Goal: Task Accomplishment & Management: Use online tool/utility

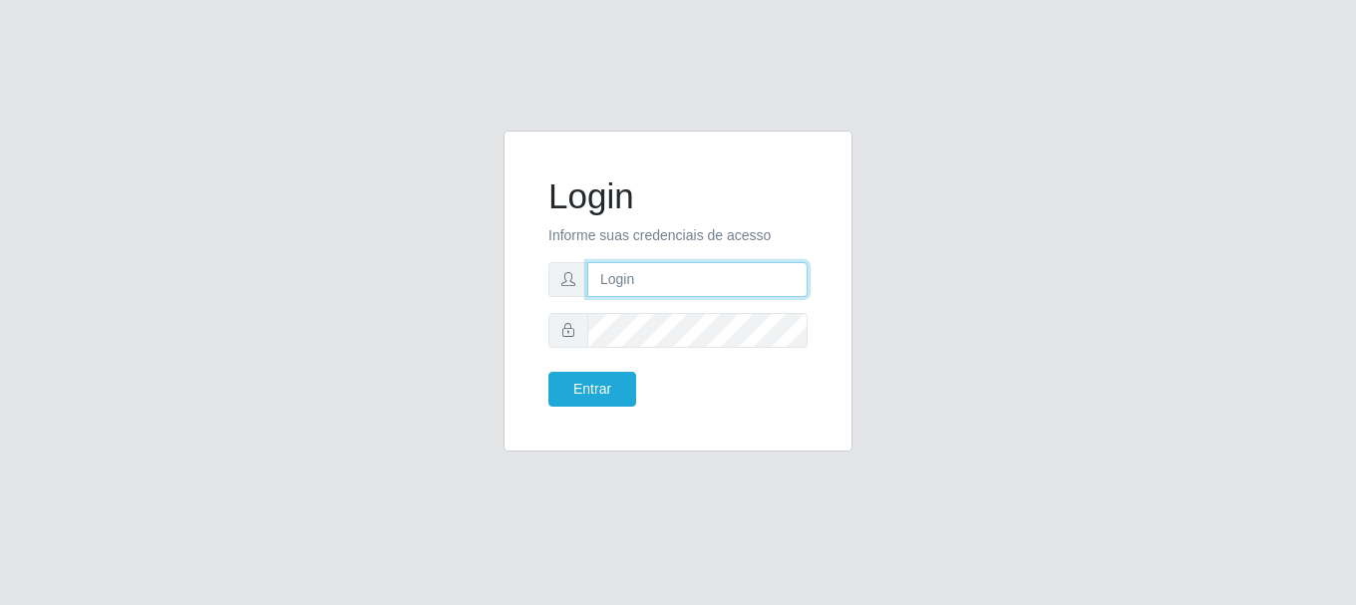
click at [749, 265] on input "text" at bounding box center [697, 279] width 220 height 35
type input "[EMAIL_ADDRESS][DOMAIN_NAME]"
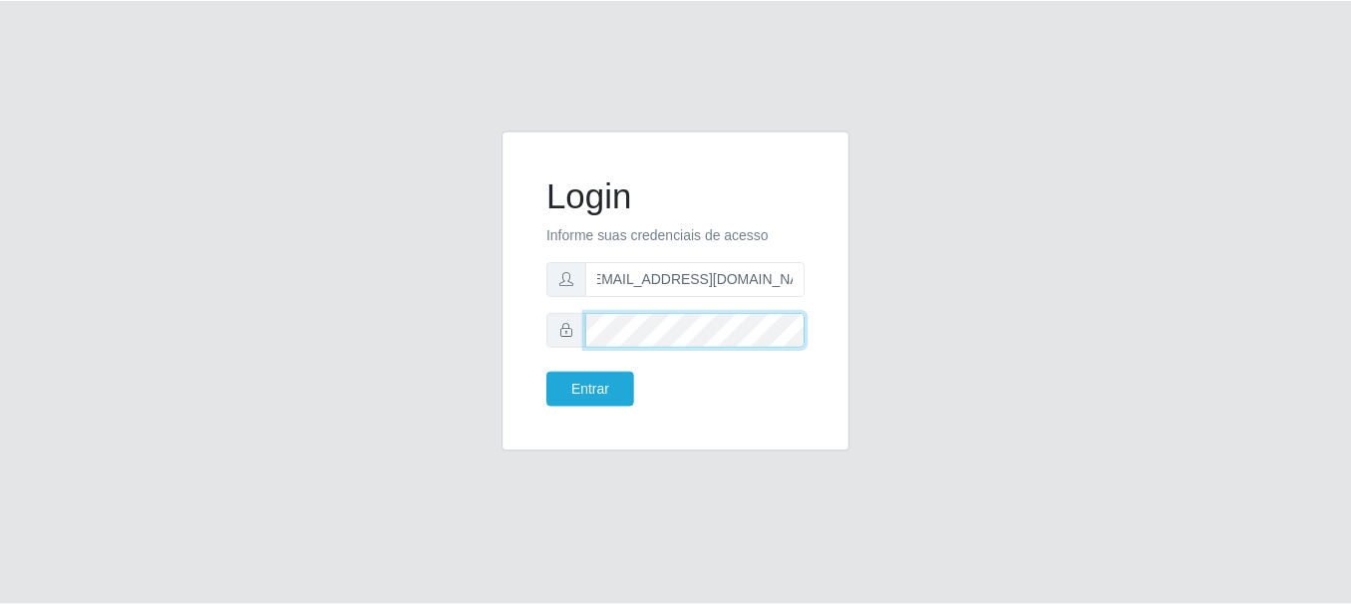
scroll to position [0, 0]
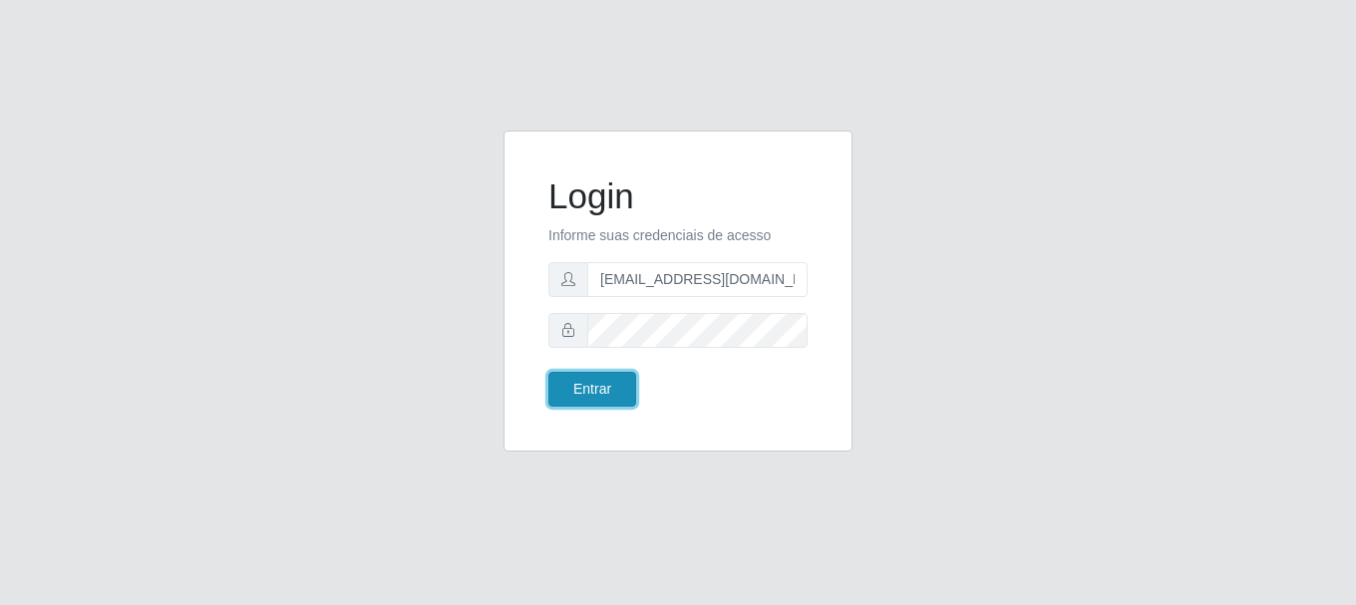
click at [608, 392] on button "Entrar" at bounding box center [592, 389] width 88 height 35
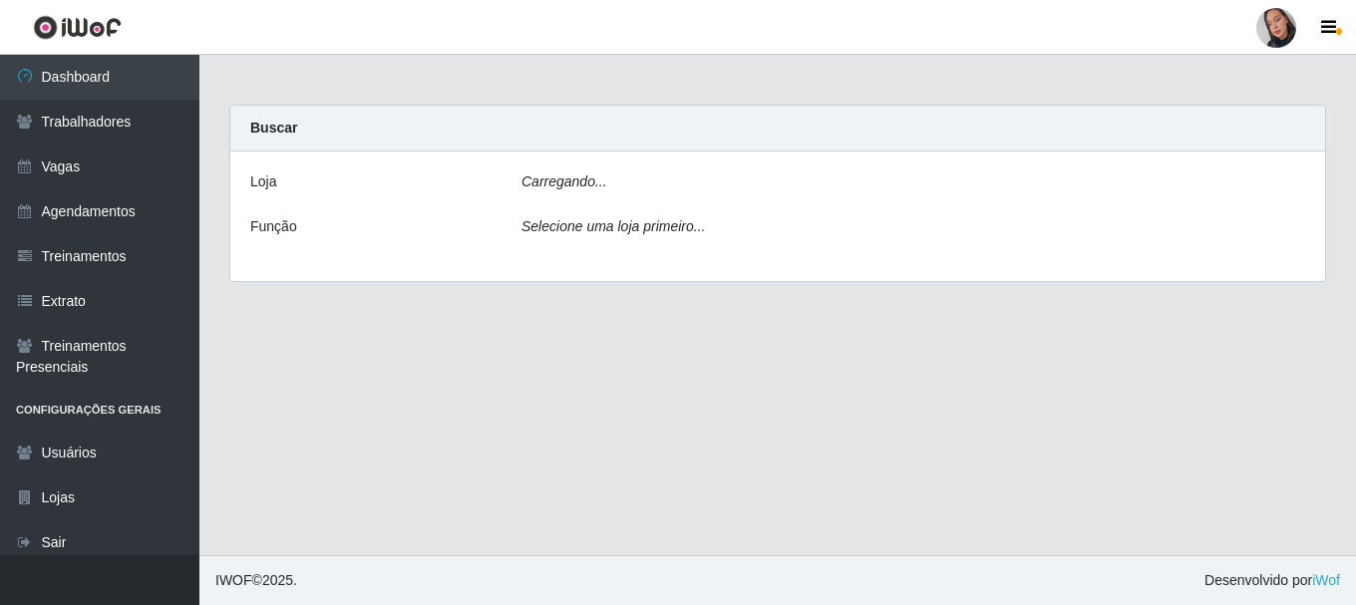
click at [608, 392] on main "Carregando... Buscar [PERSON_NAME]... Função Selecione uma loja primeiro..." at bounding box center [777, 305] width 1156 height 500
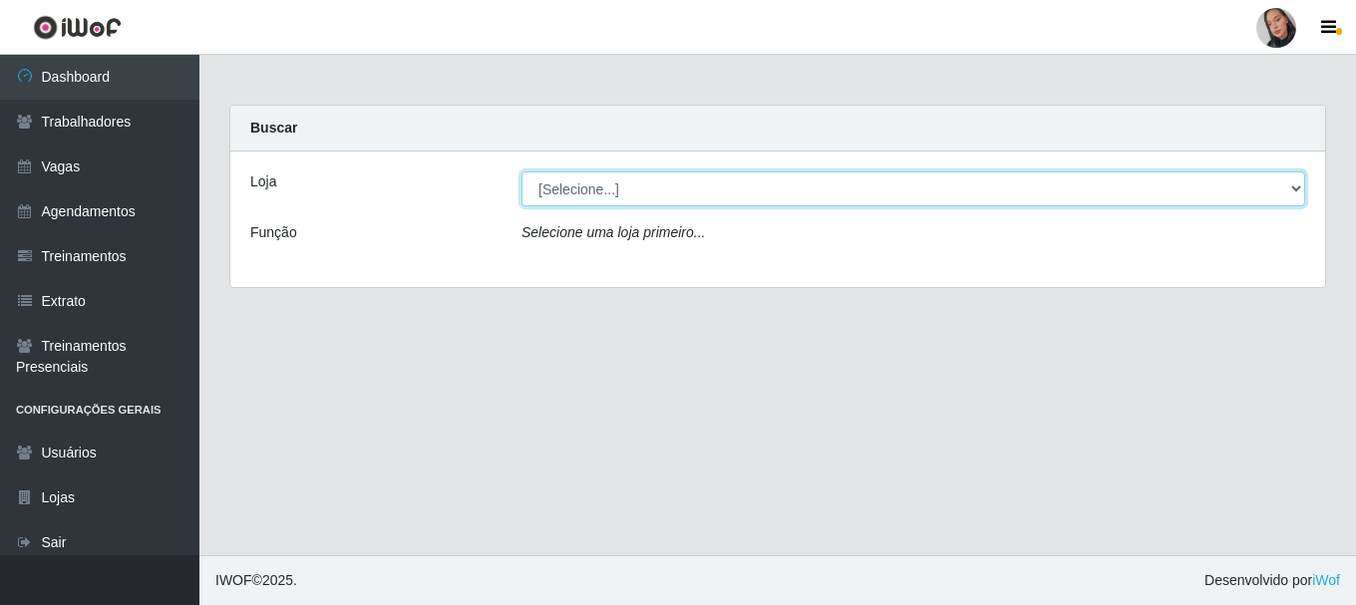
drag, startPoint x: 687, startPoint y: 206, endPoint x: 683, endPoint y: 179, distance: 27.2
click at [683, 179] on select "[Selecione...] Supermercado [GEOGRAPHIC_DATA]" at bounding box center [913, 188] width 784 height 35
select select "165"
click at [521, 171] on select "[Selecione...] Supermercado [GEOGRAPHIC_DATA]" at bounding box center [913, 188] width 784 height 35
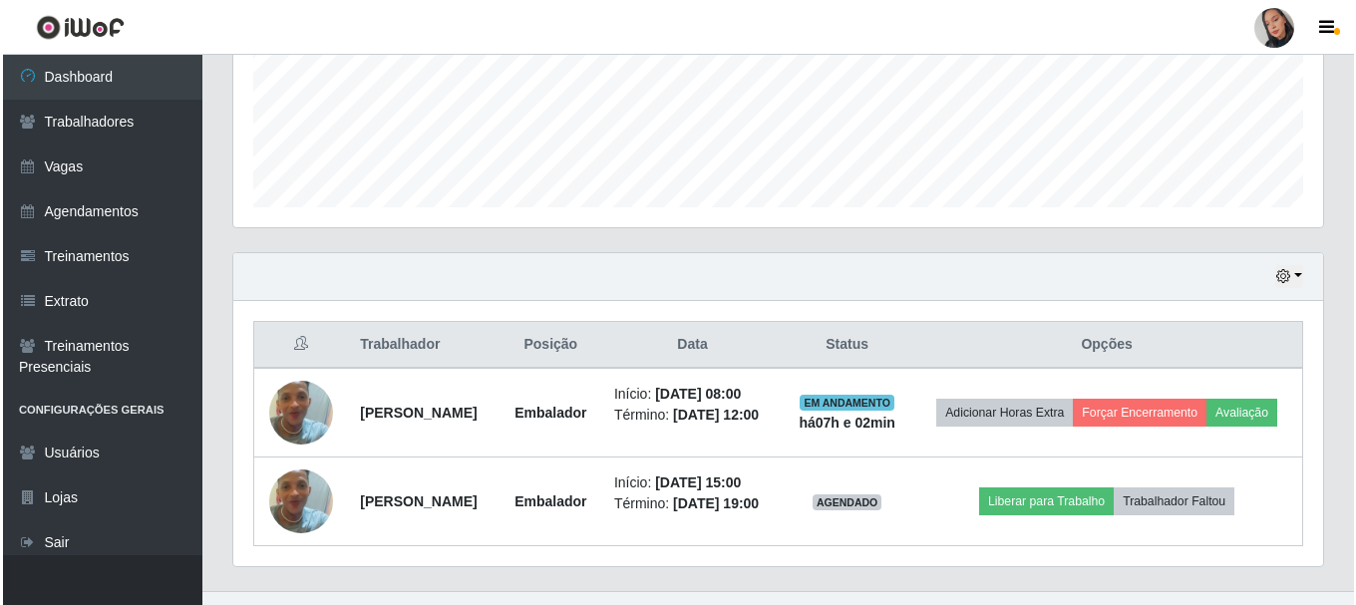
scroll to position [571, 0]
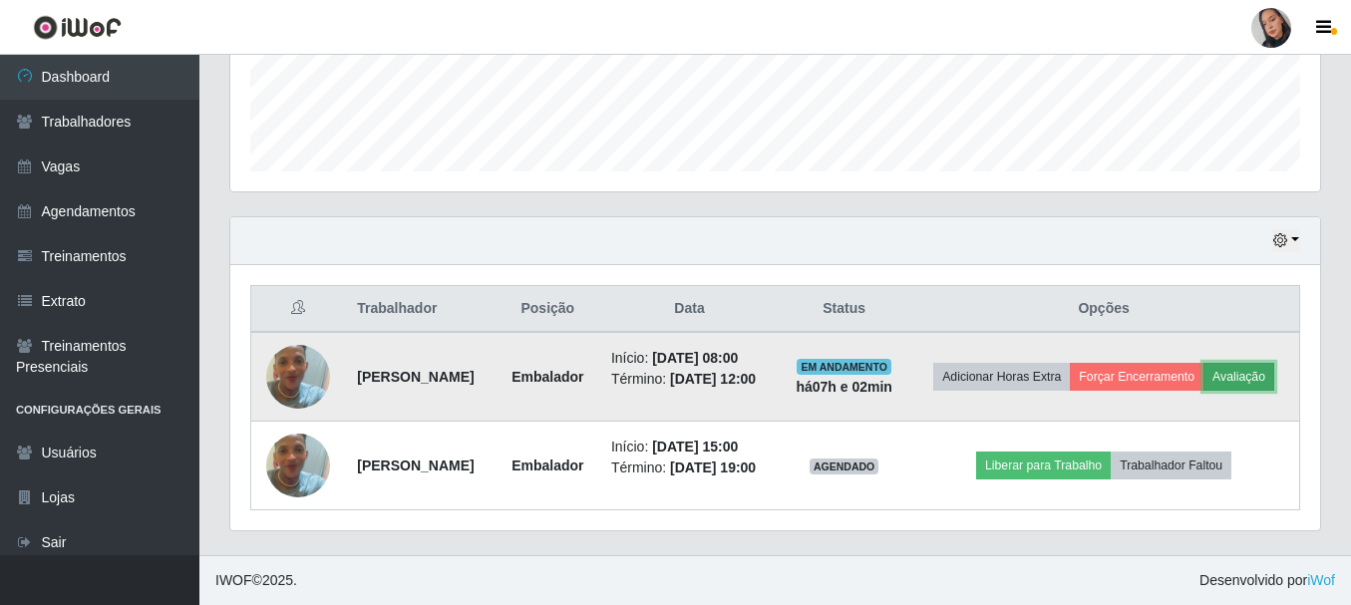
click at [1203, 373] on button "Avaliação" at bounding box center [1238, 377] width 71 height 28
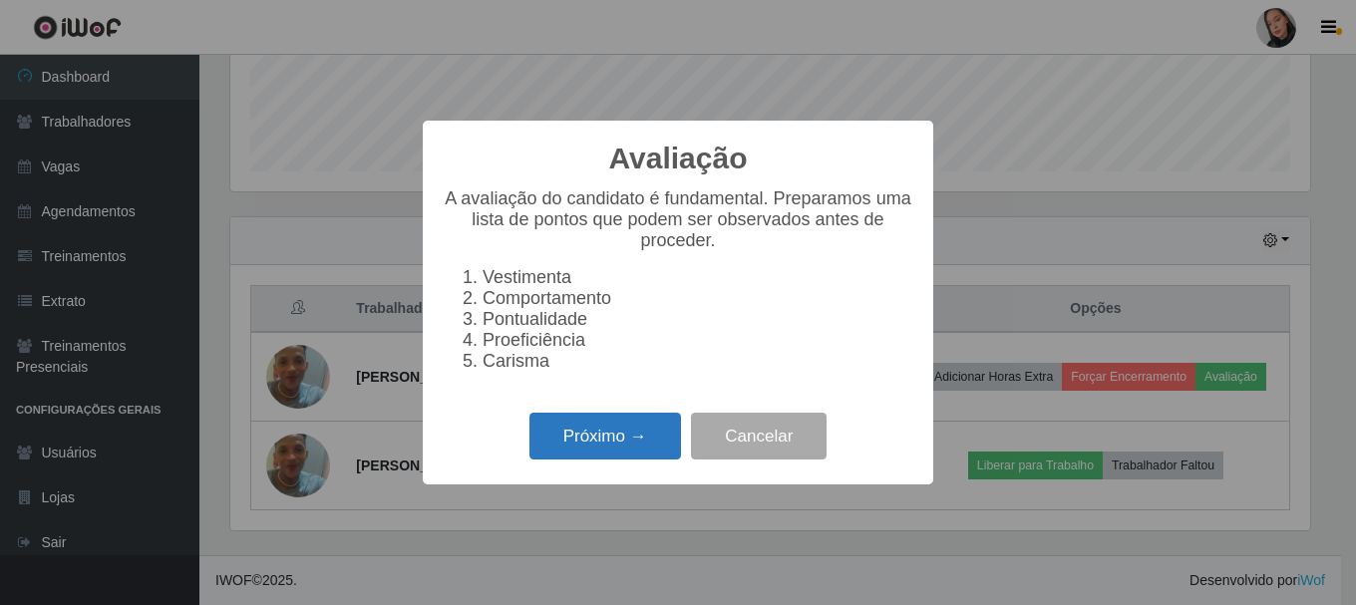
click at [555, 460] on button "Próximo →" at bounding box center [605, 436] width 152 height 47
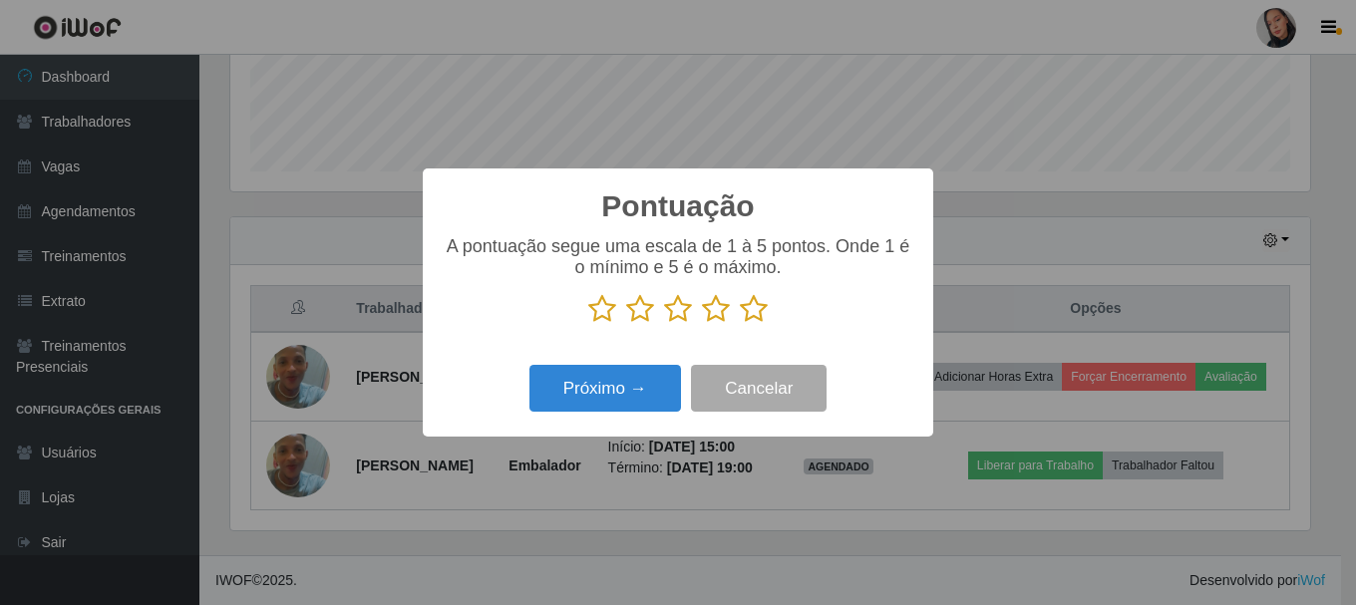
scroll to position [996423, 995757]
click at [748, 313] on icon at bounding box center [754, 309] width 28 height 30
click at [740, 324] on input "radio" at bounding box center [740, 324] width 0 height 0
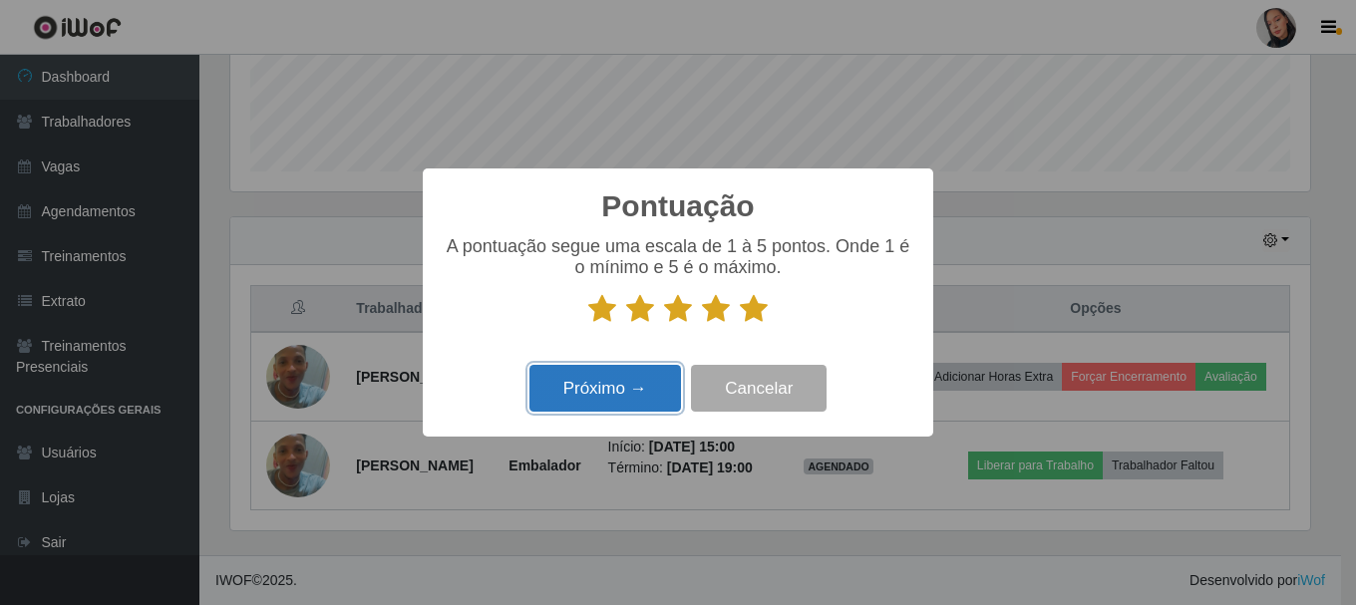
click at [651, 396] on button "Próximo →" at bounding box center [605, 388] width 152 height 47
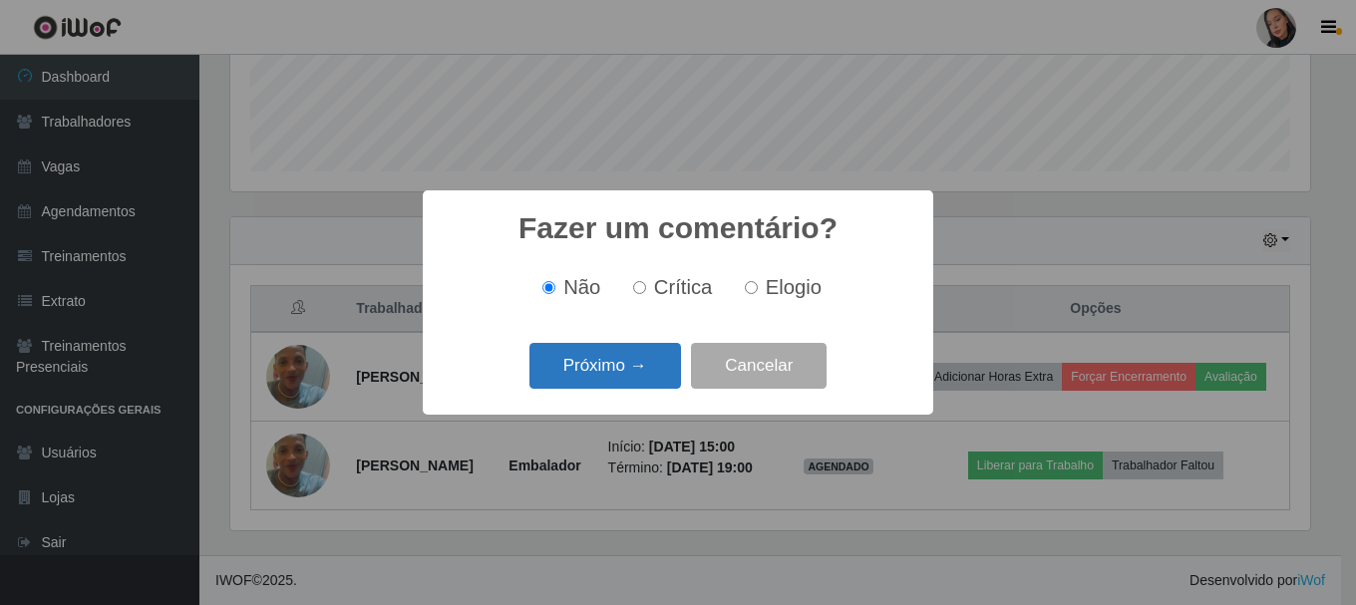
click at [615, 372] on button "Próximo →" at bounding box center [605, 366] width 152 height 47
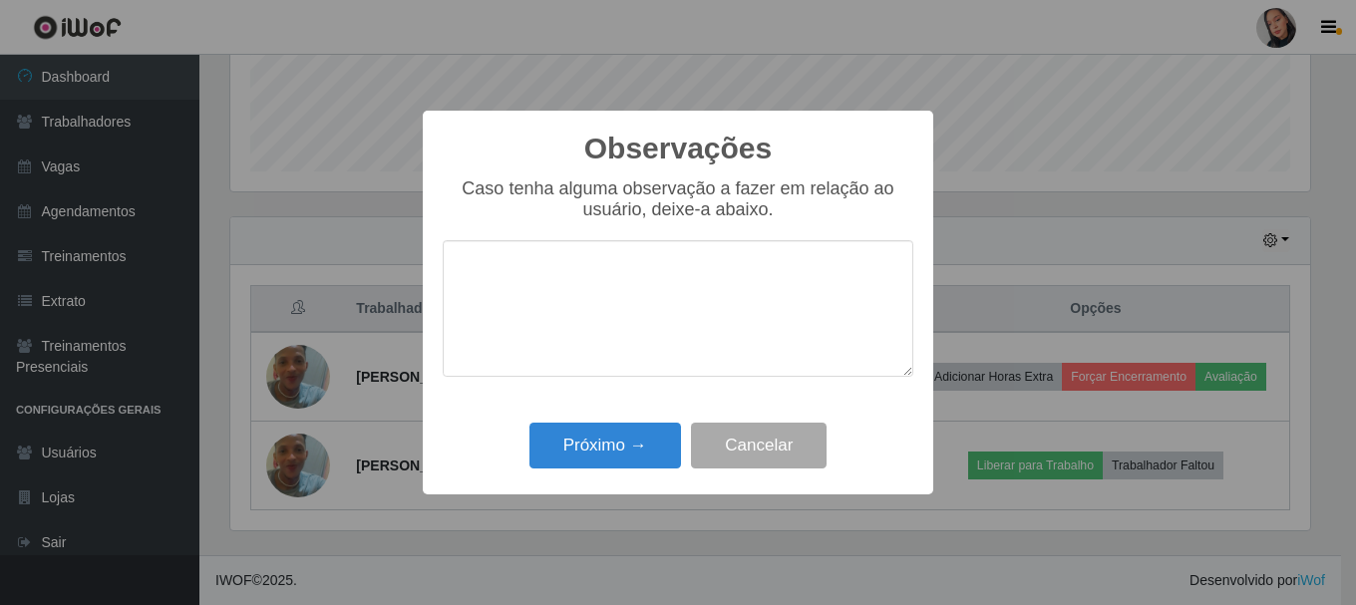
click at [594, 478] on div "Observações × Caso tenha alguma observação a fazer em relação ao usuário, deixe…" at bounding box center [678, 303] width 510 height 384
click at [630, 441] on button "Próximo →" at bounding box center [605, 446] width 152 height 47
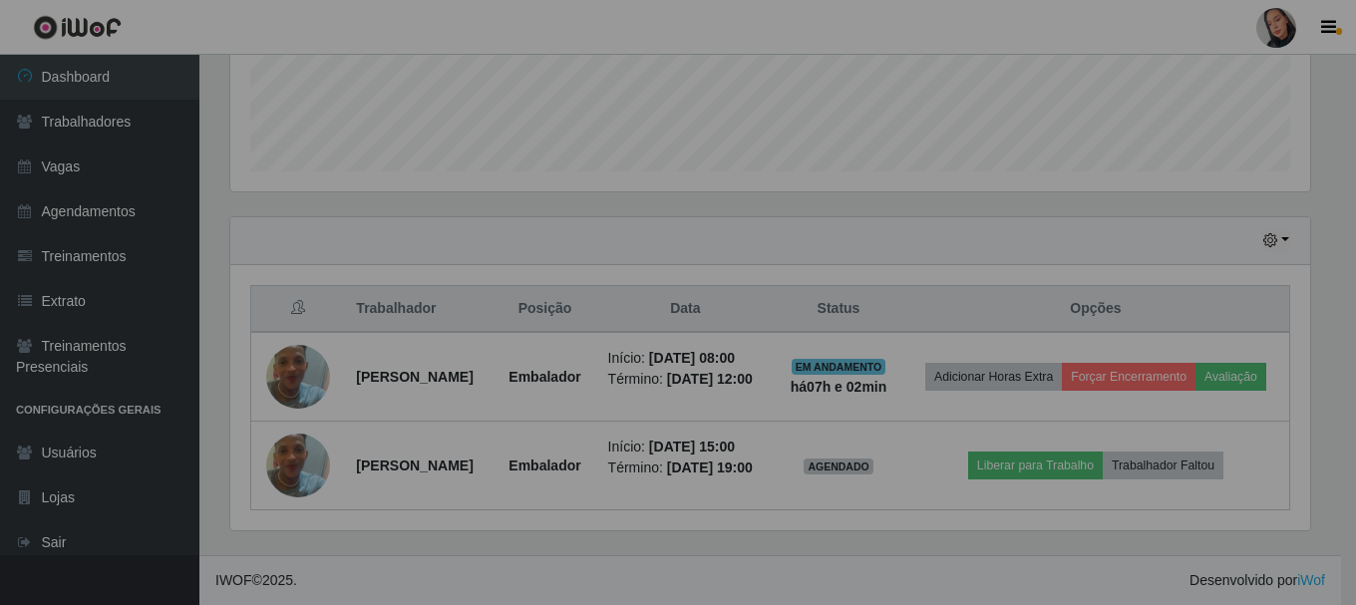
scroll to position [414, 1090]
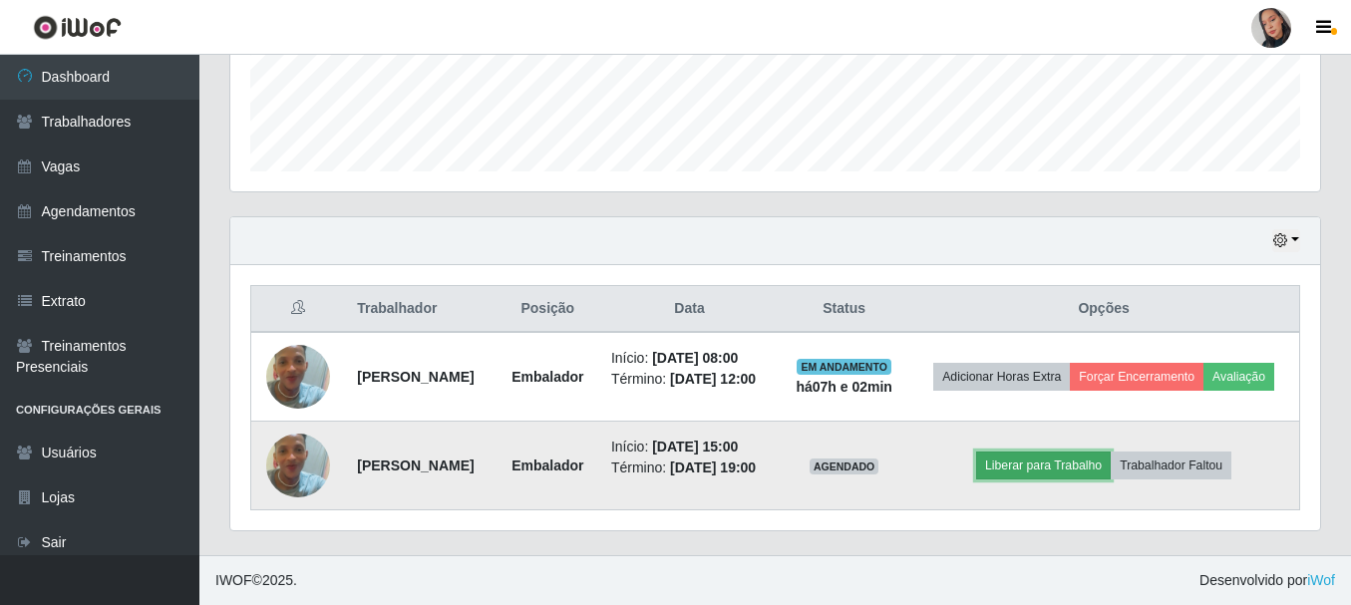
click at [1011, 466] on button "Liberar para Trabalho" at bounding box center [1043, 466] width 135 height 28
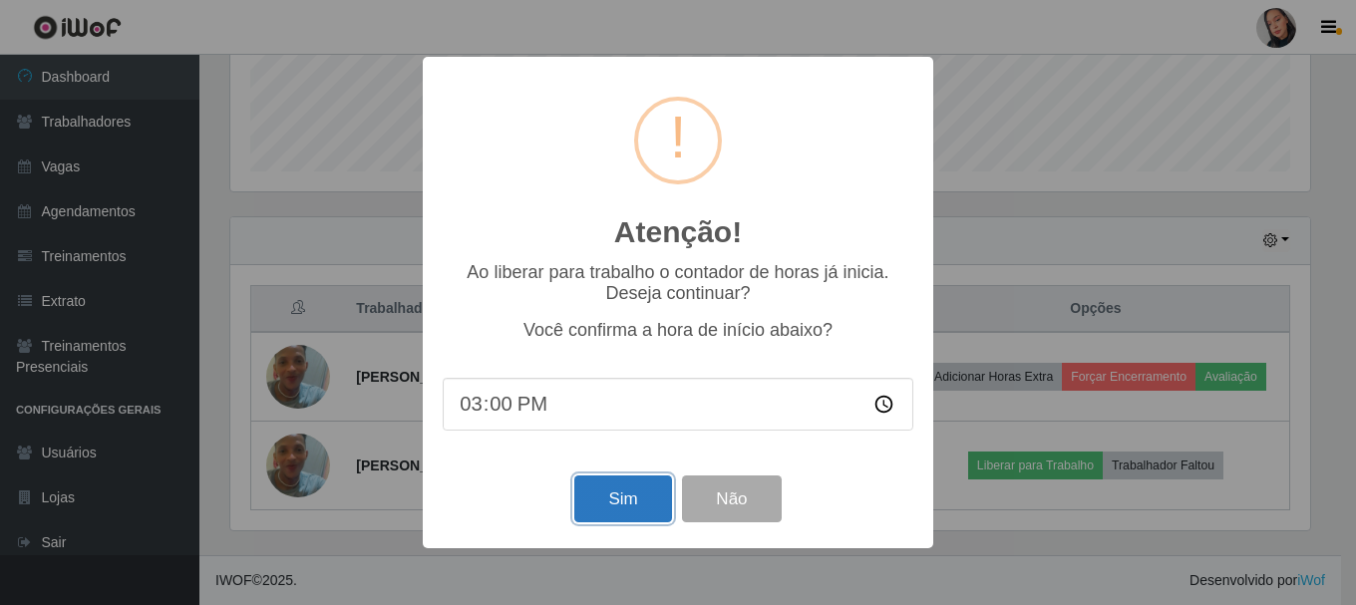
click at [591, 516] on button "Sim" at bounding box center [622, 498] width 97 height 47
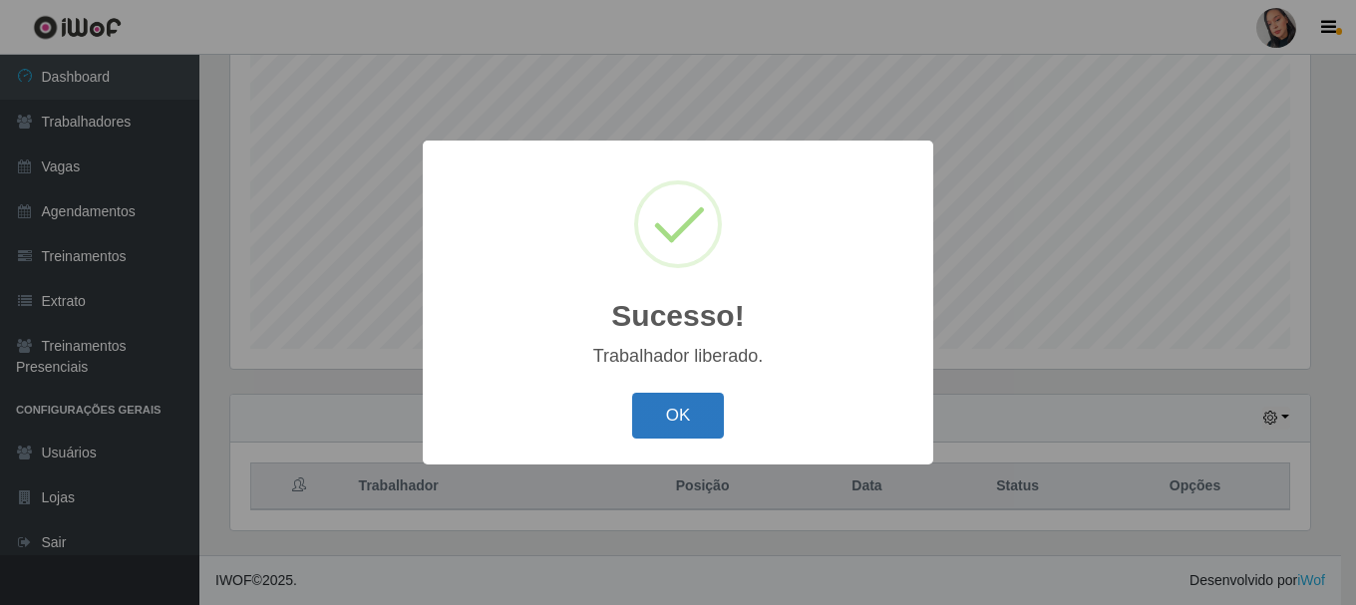
click at [667, 407] on button "OK" at bounding box center [678, 416] width 93 height 47
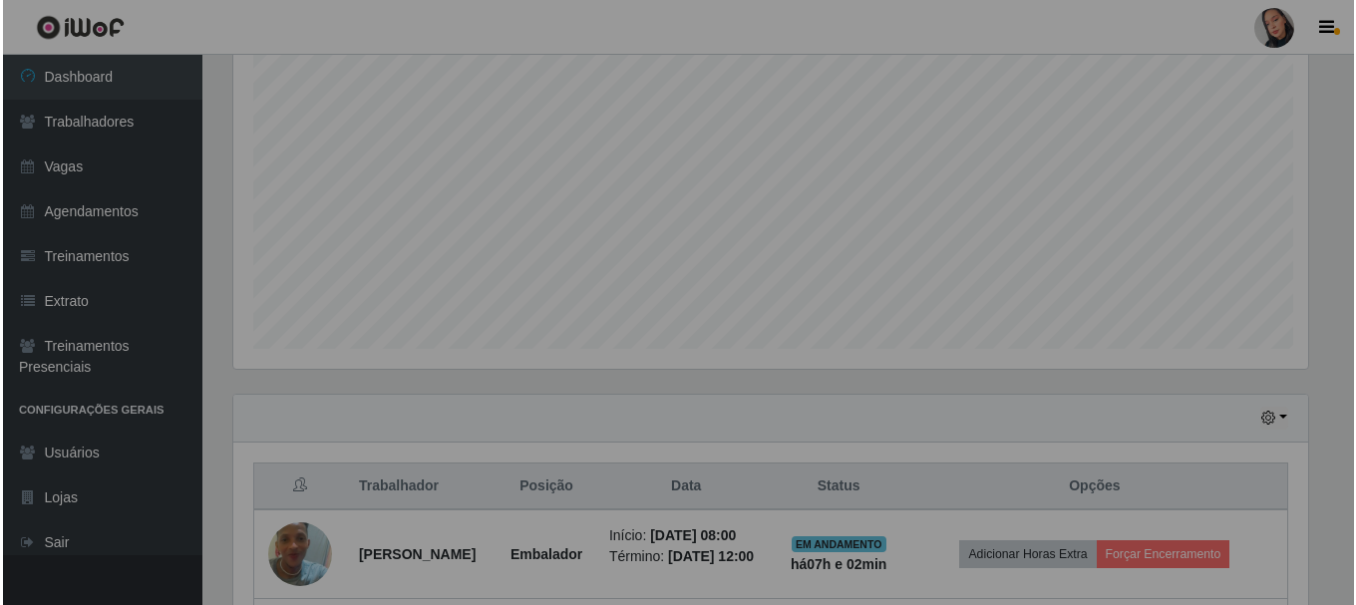
scroll to position [414, 1090]
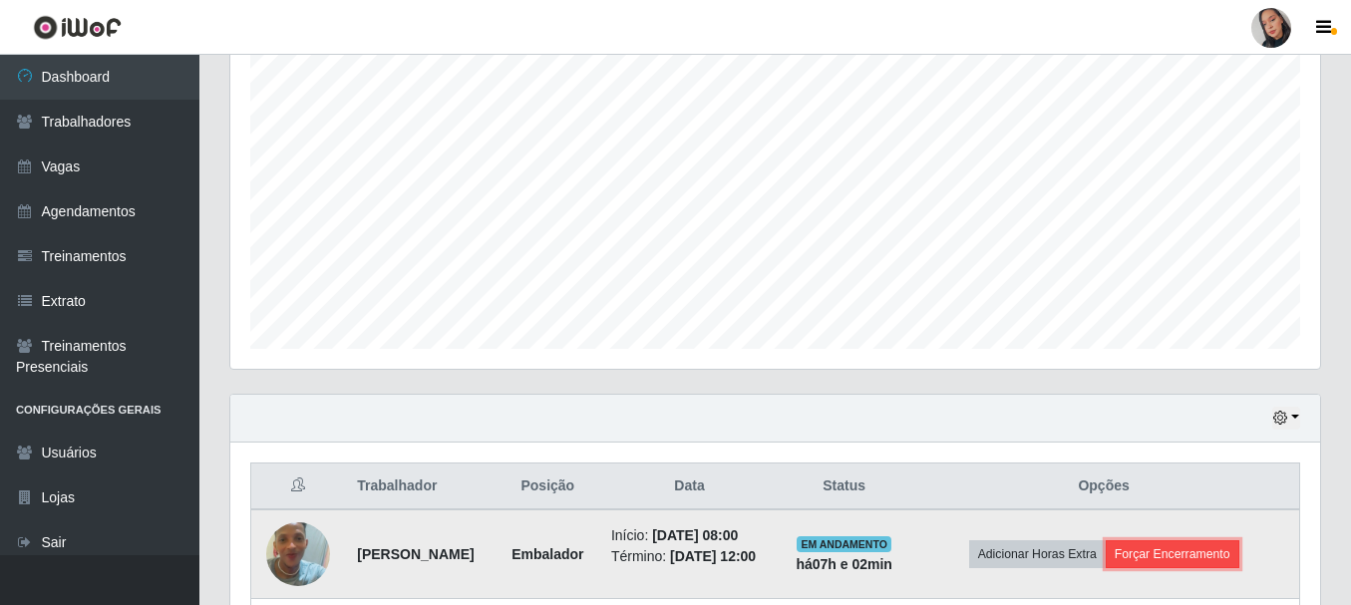
click at [1196, 564] on button "Forçar Encerramento" at bounding box center [1172, 554] width 134 height 28
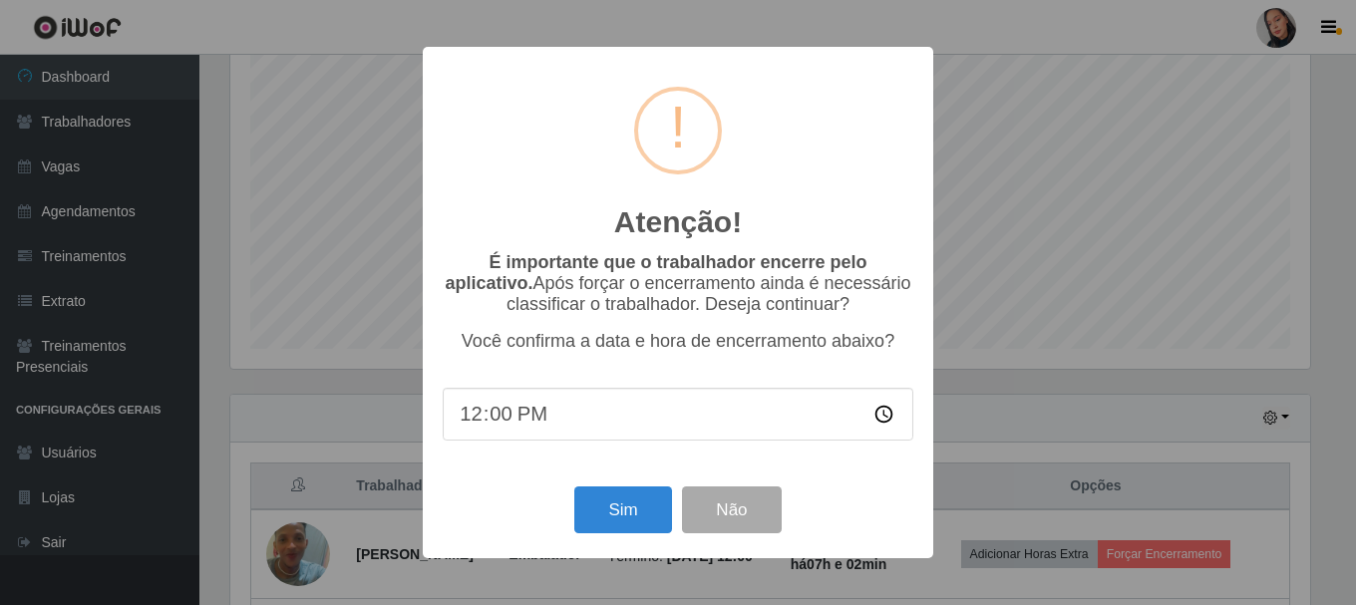
click at [567, 506] on div "Sim Não" at bounding box center [678, 509] width 471 height 57
click at [621, 504] on button "Sim" at bounding box center [622, 509] width 97 height 47
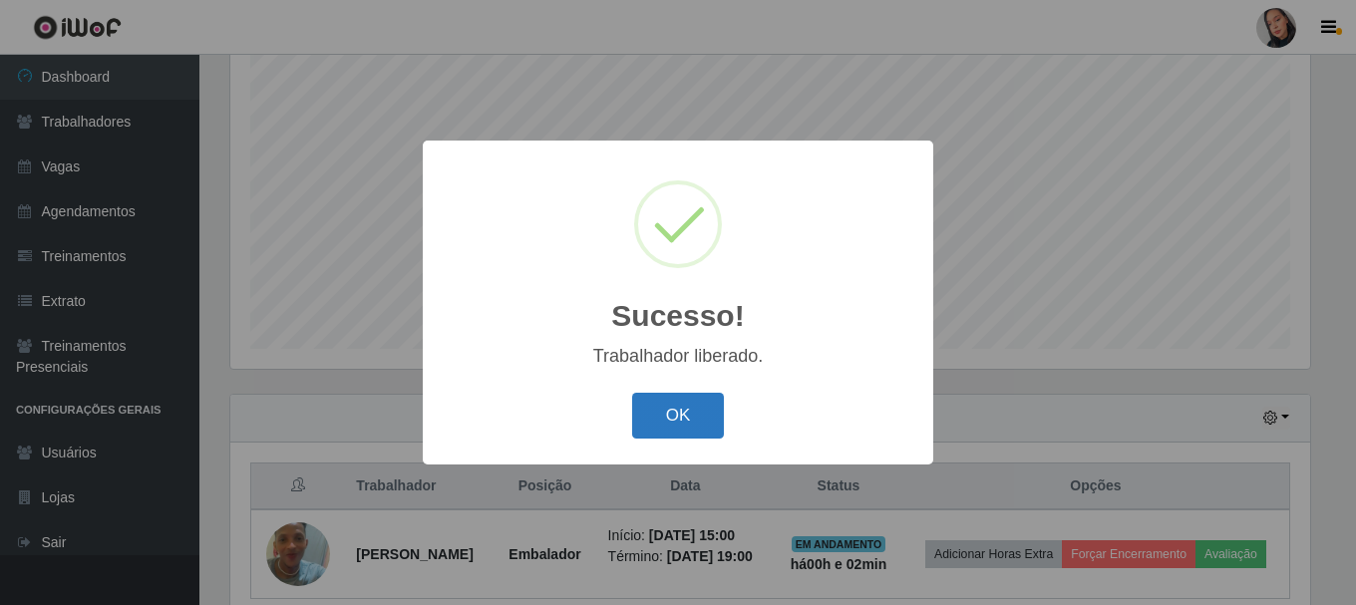
click at [676, 418] on button "OK" at bounding box center [678, 416] width 93 height 47
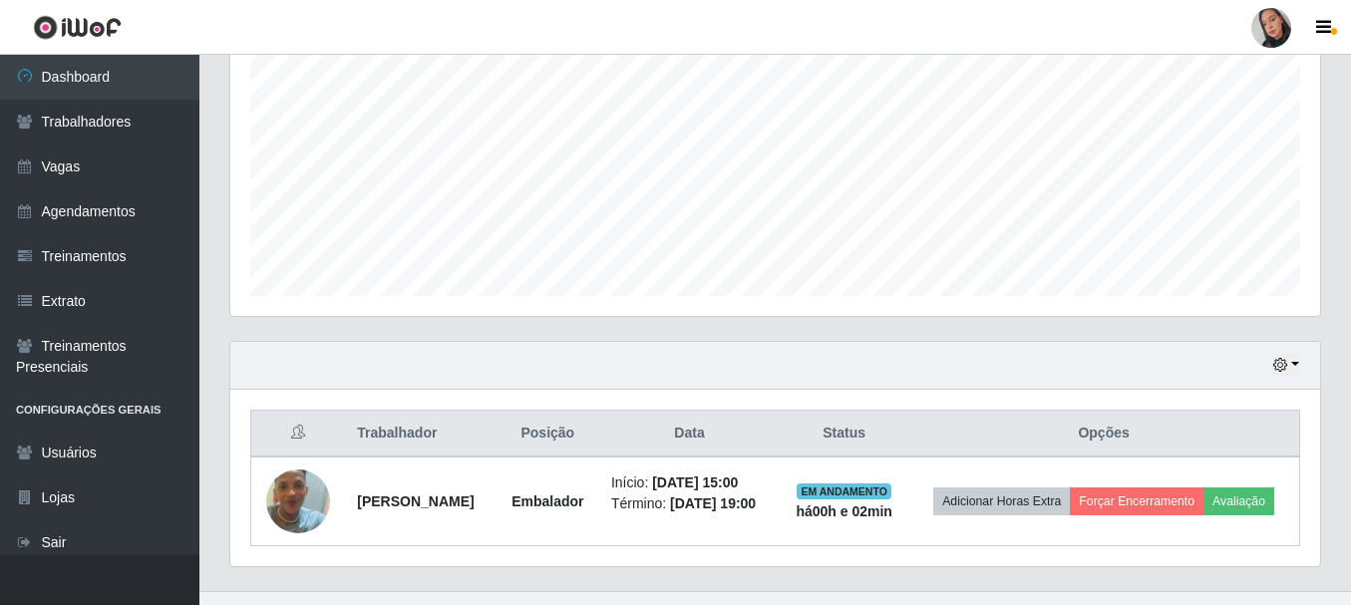
scroll to position [468, 0]
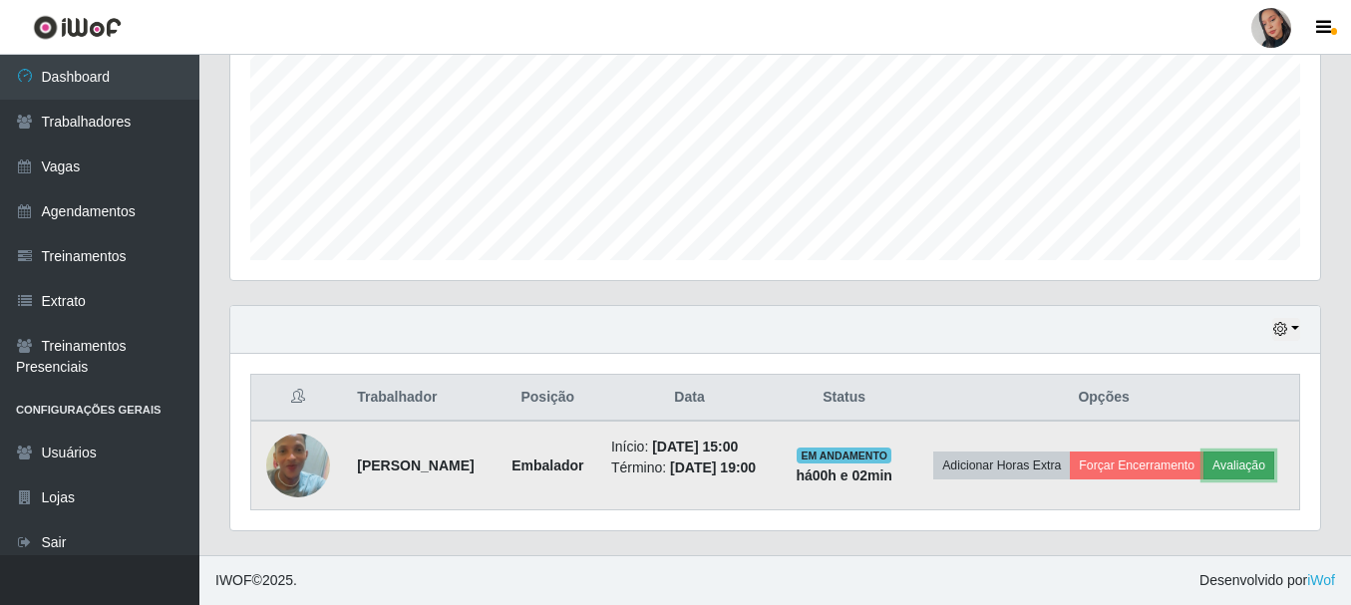
click at [1203, 479] on button "Avaliação" at bounding box center [1238, 466] width 71 height 28
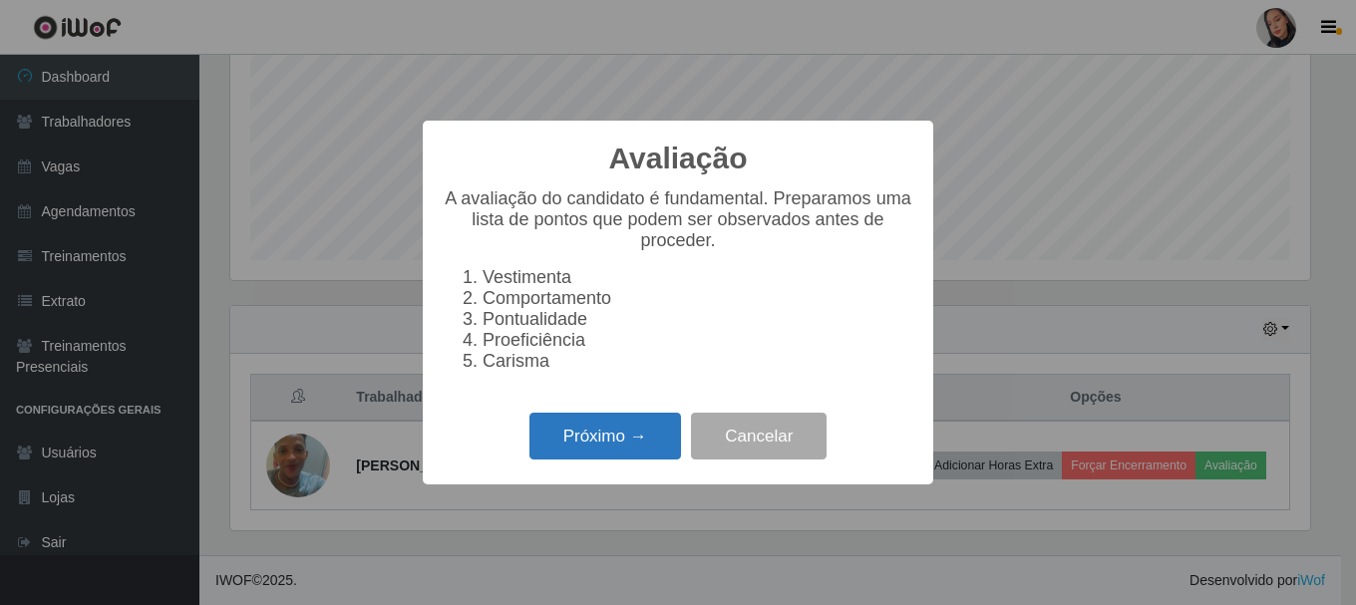
click at [558, 452] on button "Próximo →" at bounding box center [605, 436] width 152 height 47
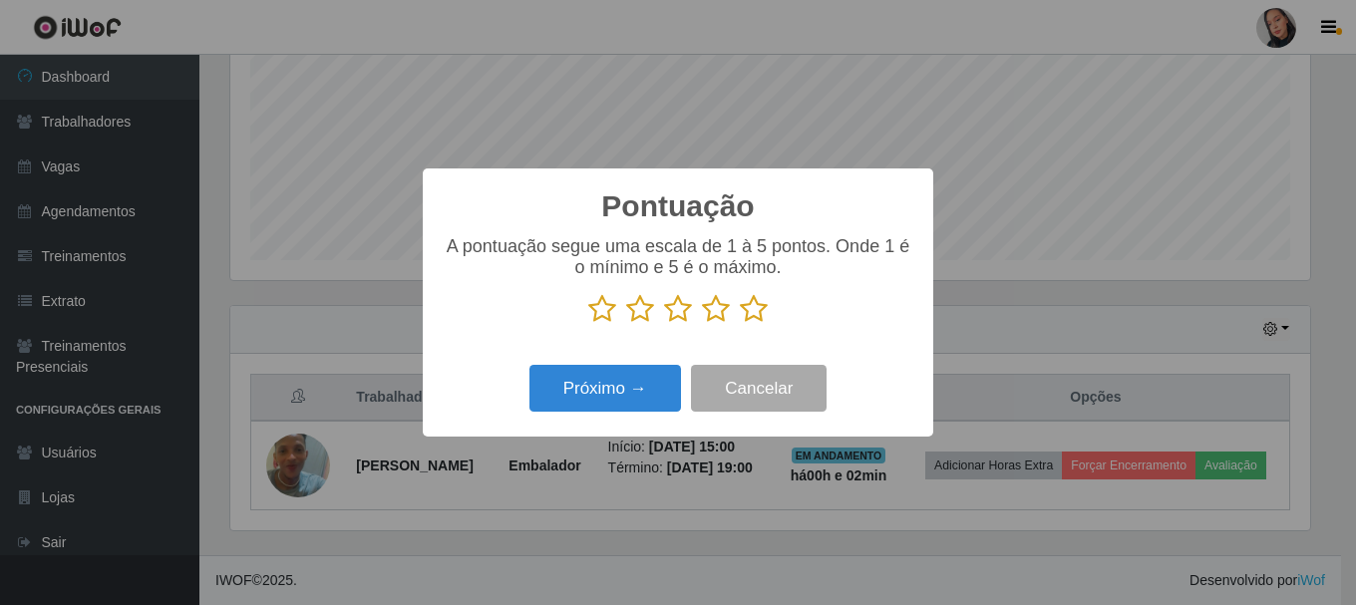
click at [747, 300] on icon at bounding box center [754, 309] width 28 height 30
click at [740, 324] on input "radio" at bounding box center [740, 324] width 0 height 0
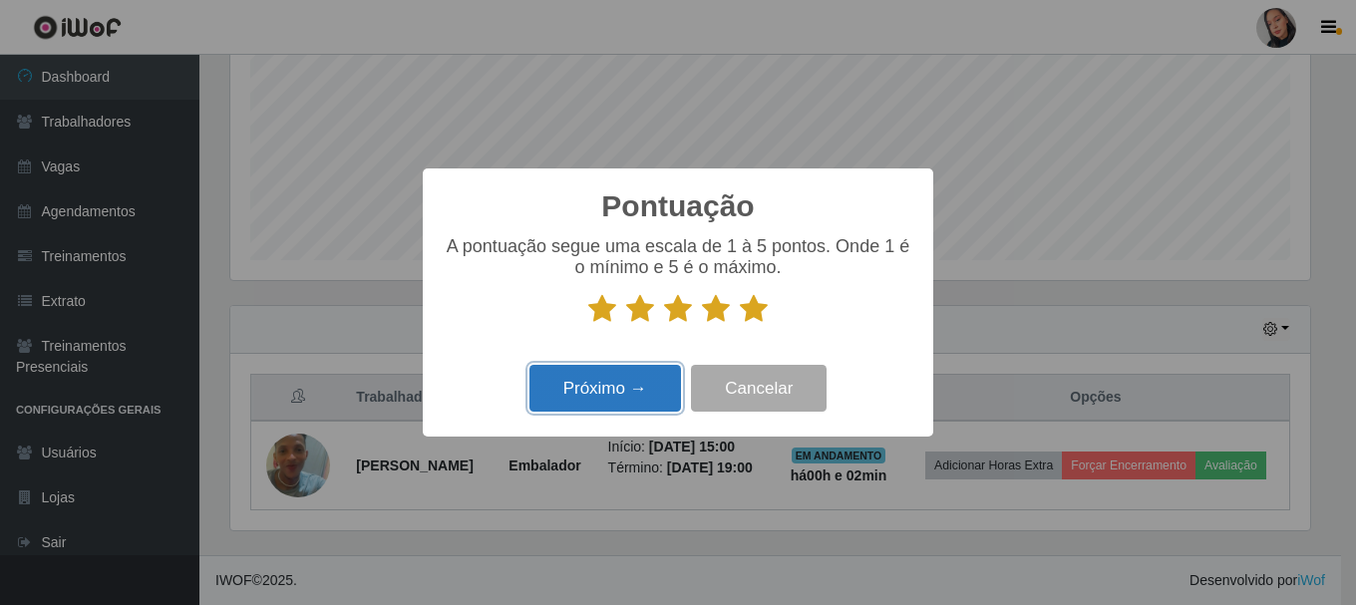
click at [628, 389] on button "Próximo →" at bounding box center [605, 388] width 152 height 47
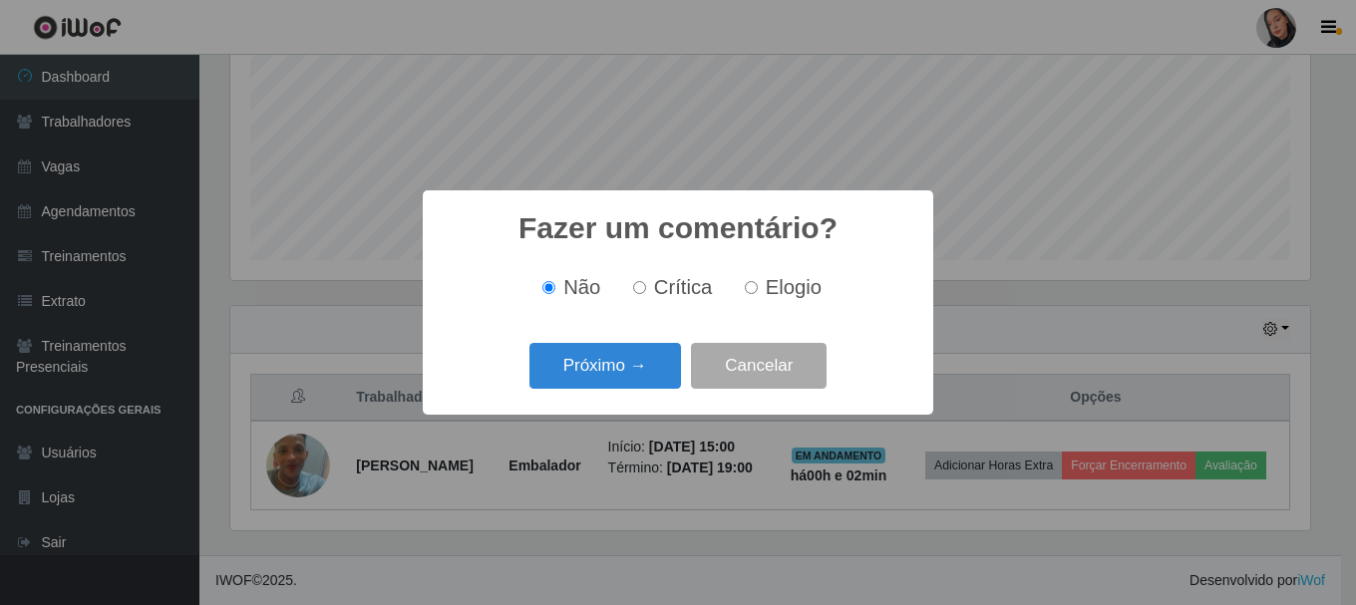
click at [628, 389] on button "Próximo →" at bounding box center [605, 366] width 152 height 47
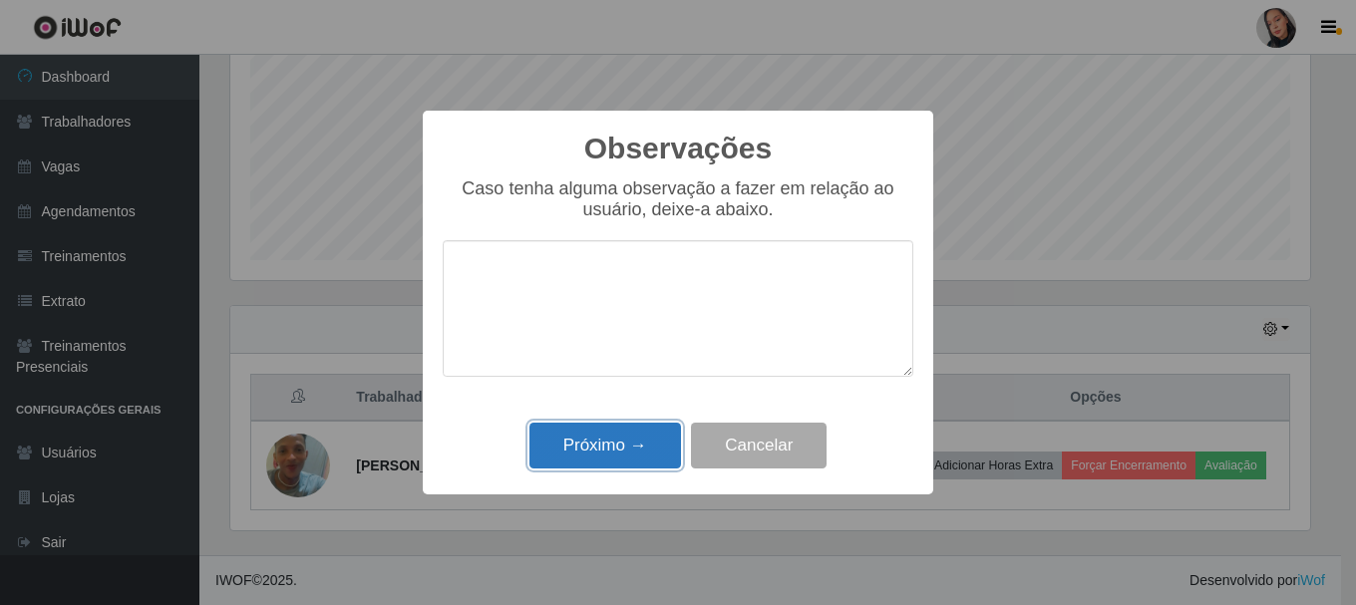
click at [627, 441] on button "Próximo →" at bounding box center [605, 446] width 152 height 47
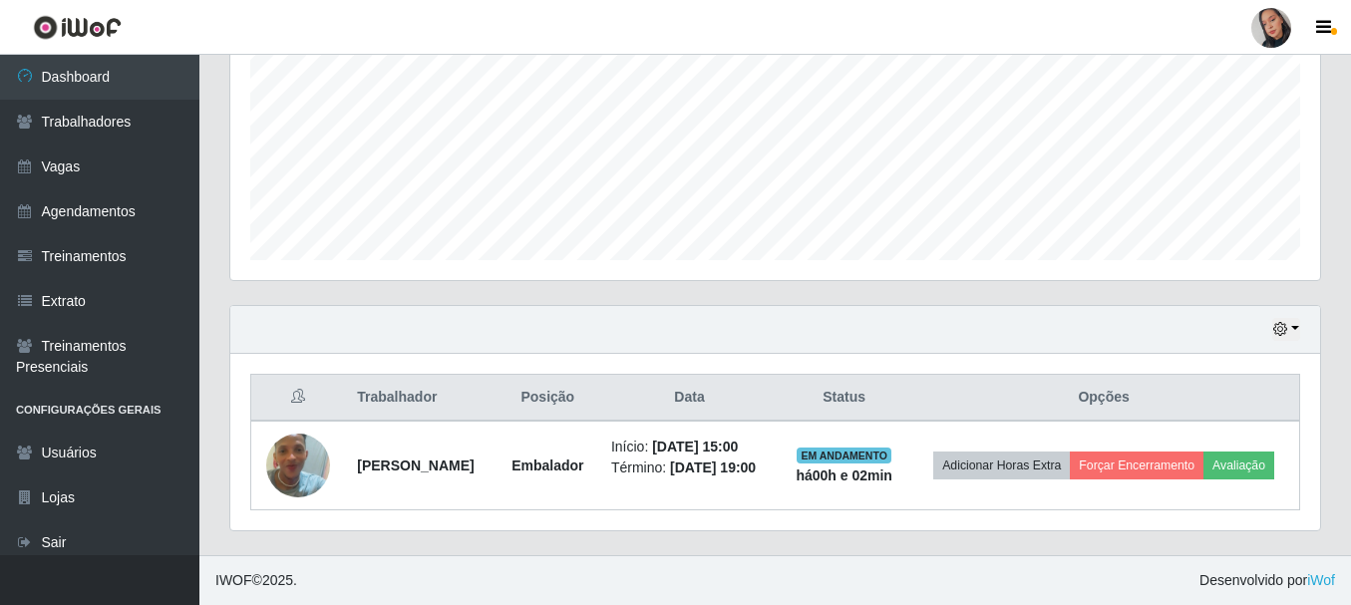
click at [1265, 31] on div at bounding box center [1271, 28] width 40 height 40
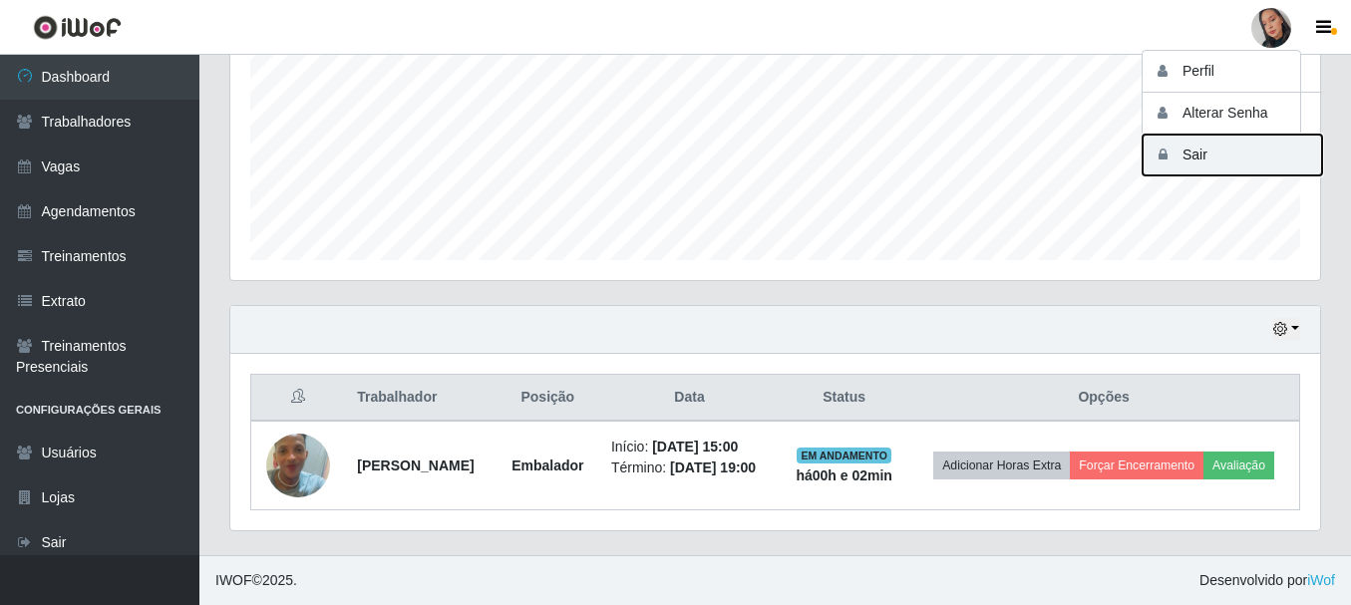
click at [1218, 164] on button "Sair" at bounding box center [1231, 155] width 179 height 41
